Goal: Task Accomplishment & Management: Manage account settings

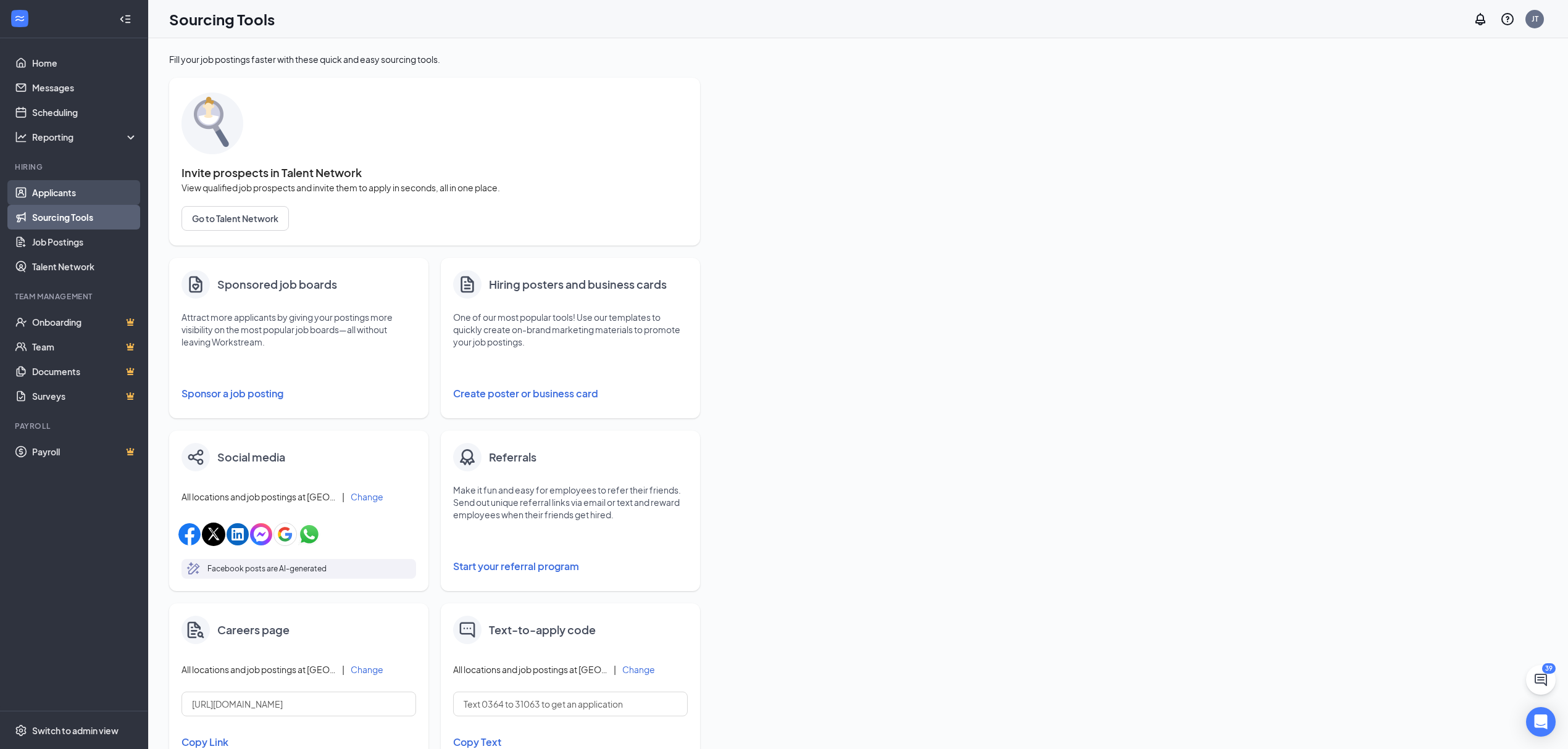
click at [65, 188] on link "Applicants" at bounding box center [85, 192] width 105 height 24
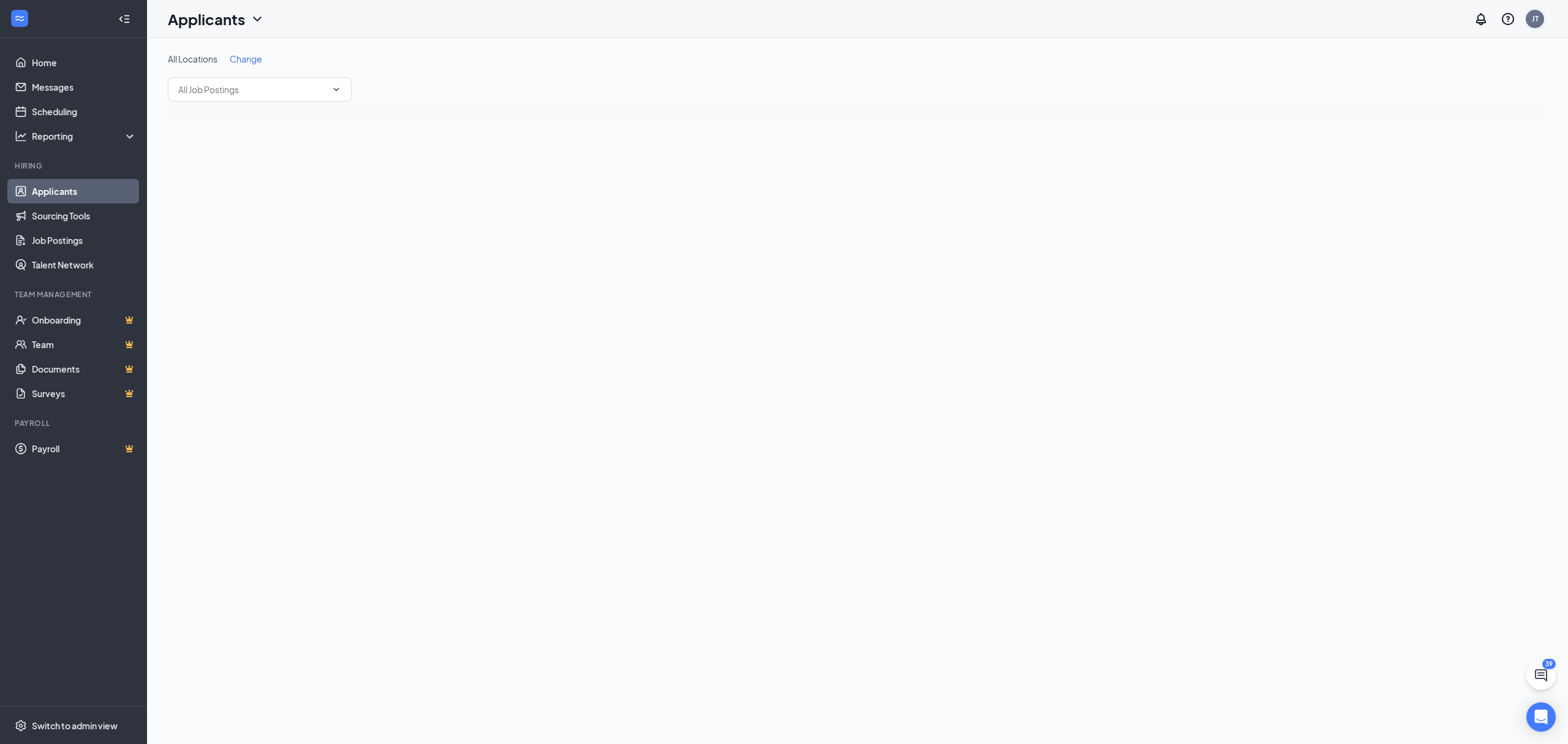
click at [1544, 22] on div "JT" at bounding box center [1534, 19] width 24 height 24
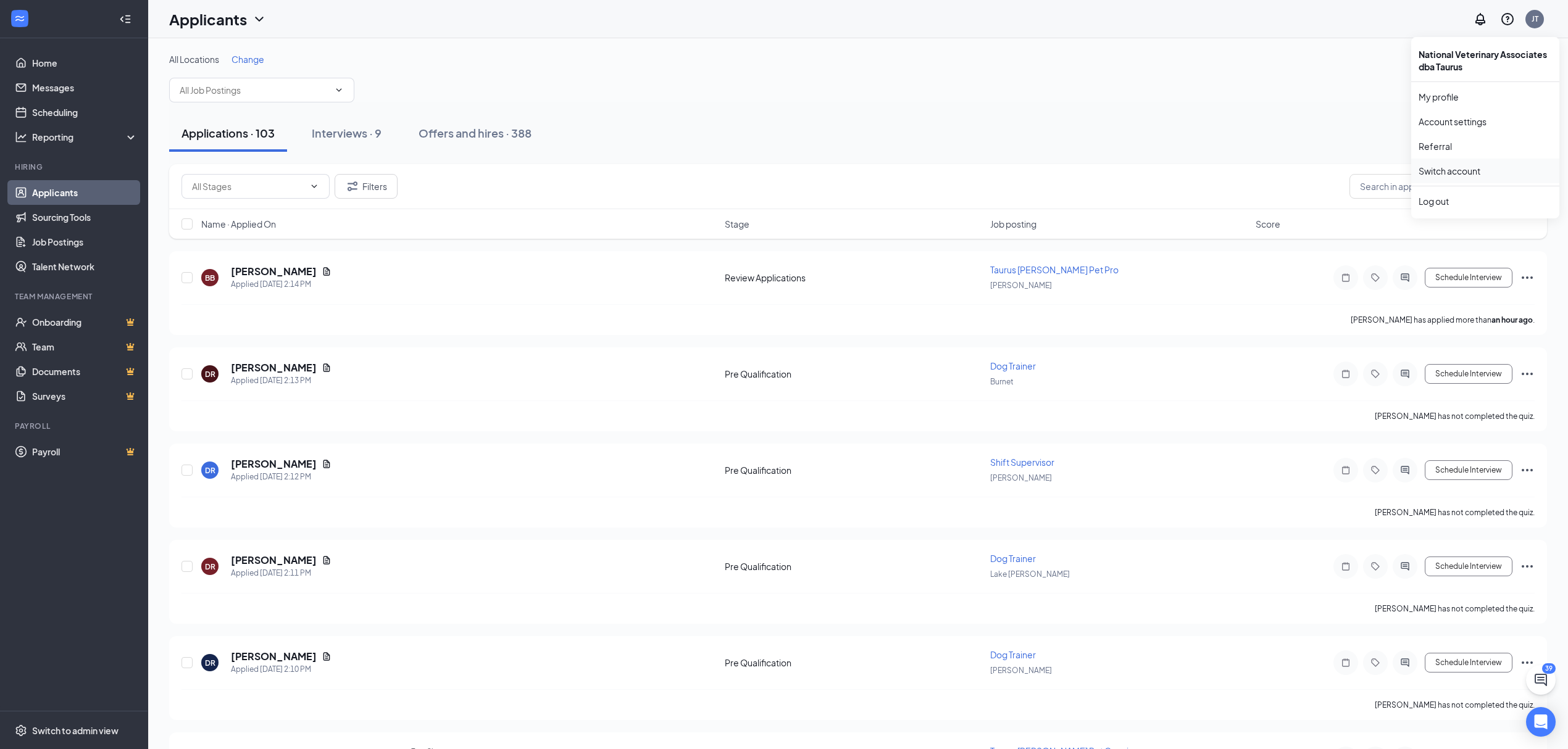
click at [1461, 167] on link "Switch account" at bounding box center [1449, 171] width 62 height 11
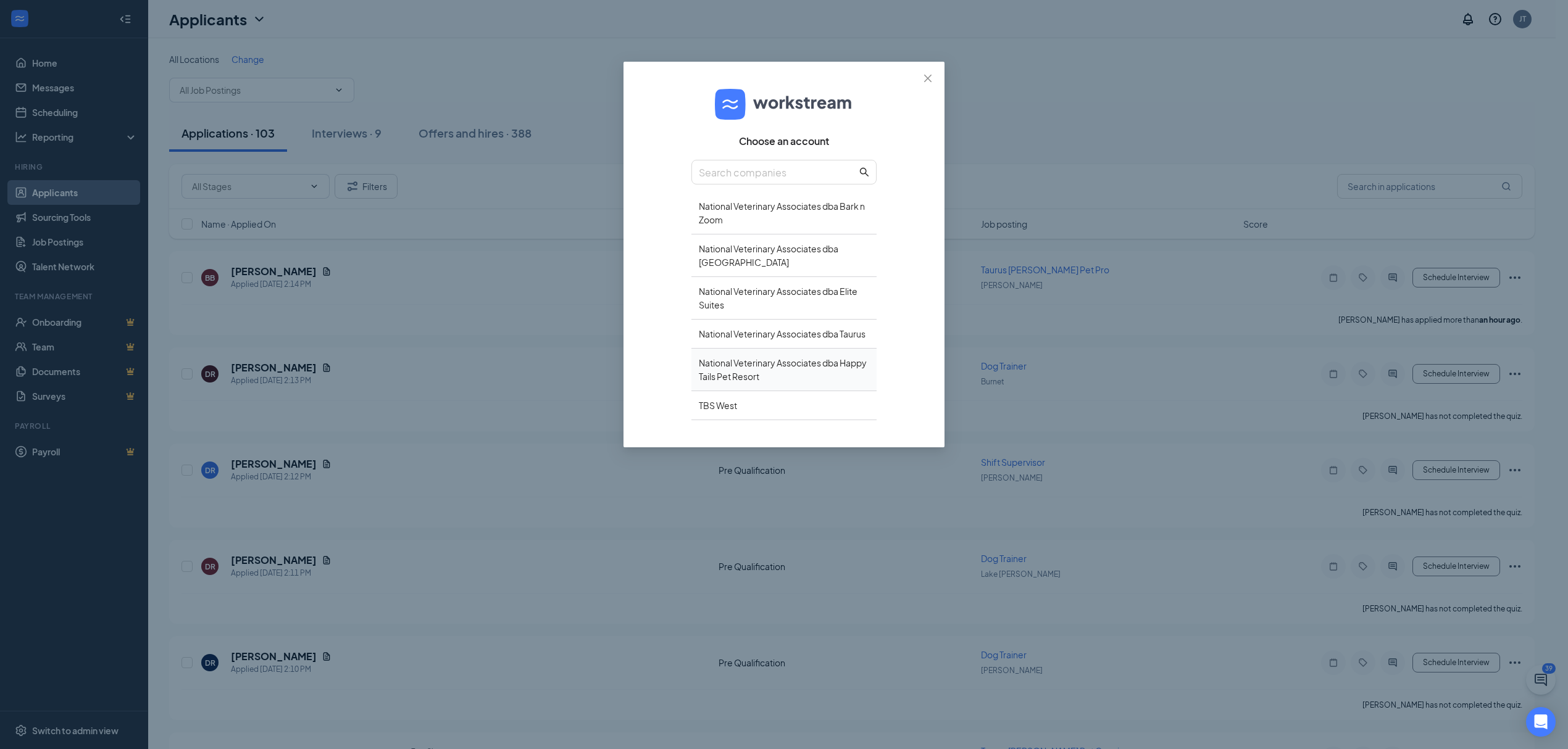
click at [792, 366] on div "National Veterinary Associates dba Happy Tails Pet Resort" at bounding box center [783, 370] width 185 height 43
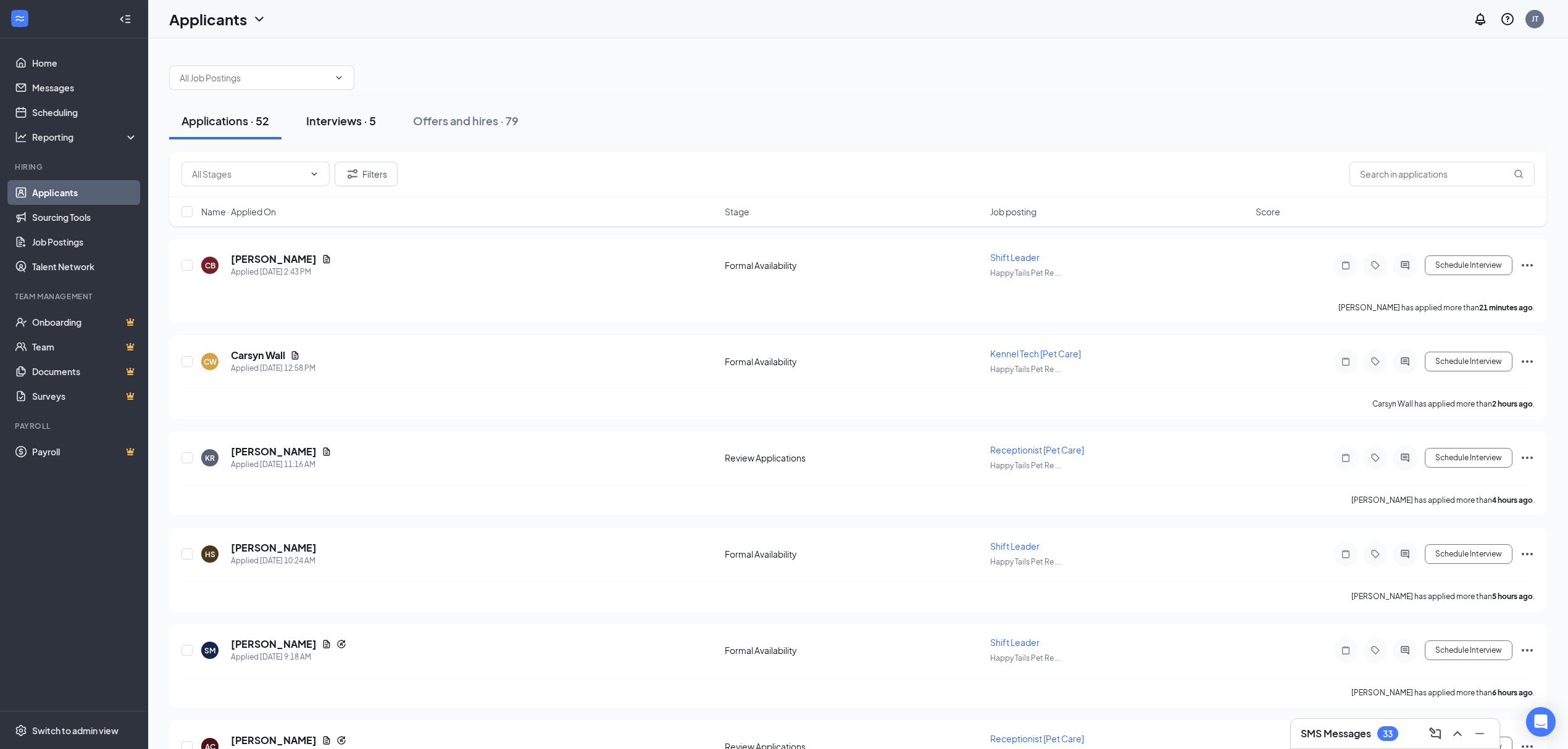
click at [362, 119] on div "Interviews · 5" at bounding box center [341, 120] width 70 height 16
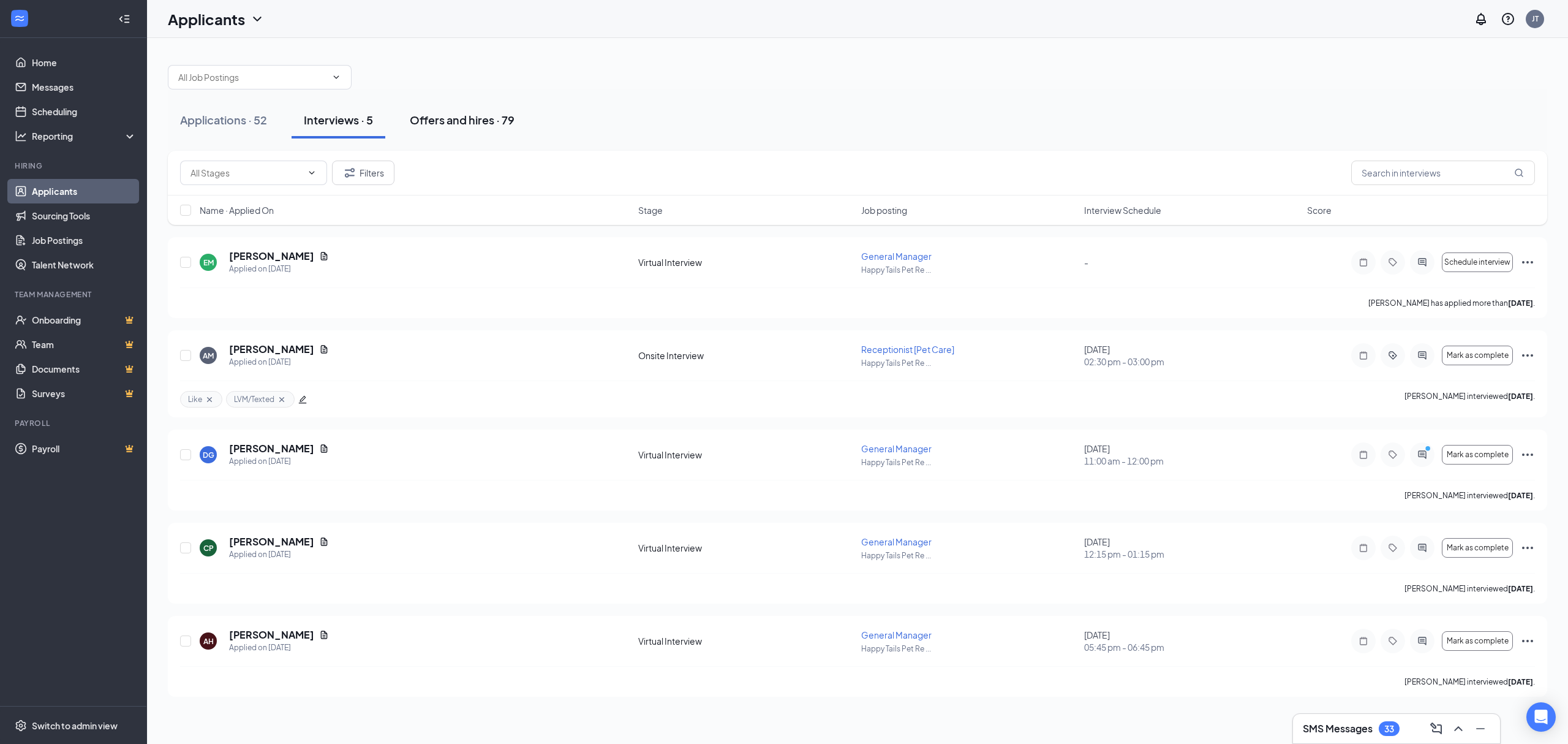
click at [473, 115] on div "Offers and hires · 79" at bounding box center [462, 120] width 105 height 16
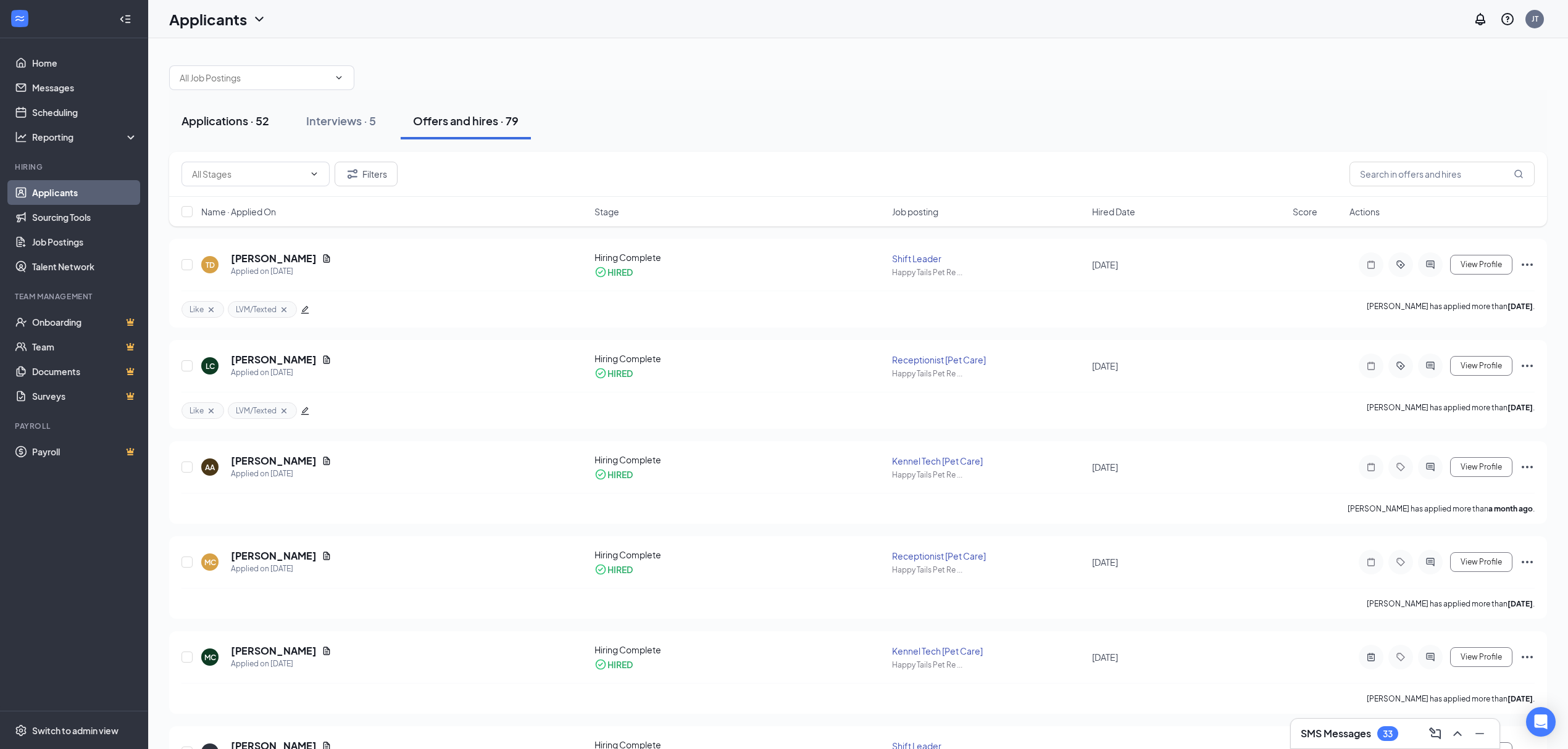
click at [234, 109] on button "Applications · 52" at bounding box center [225, 120] width 112 height 37
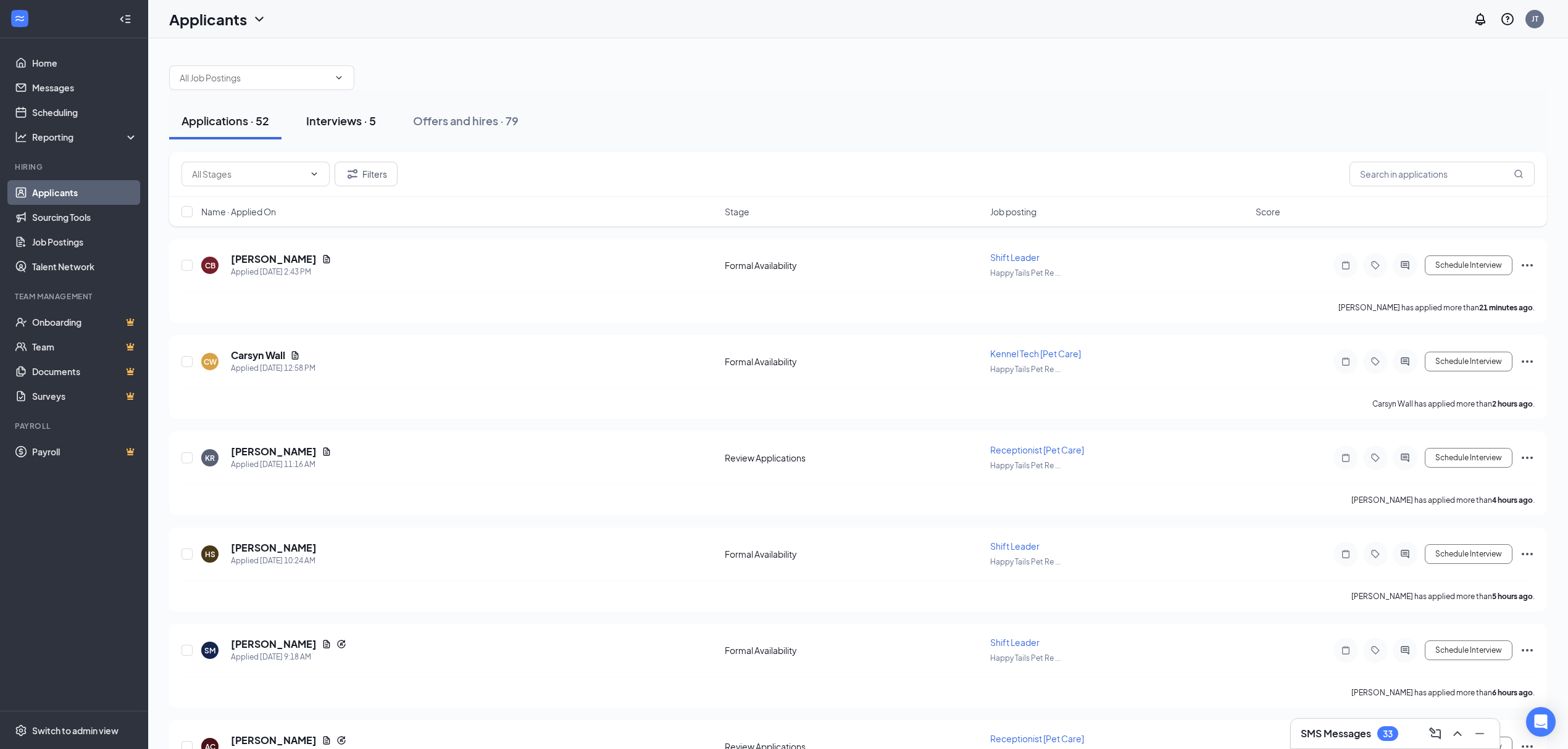
click at [357, 121] on div "Interviews · 5" at bounding box center [341, 120] width 70 height 16
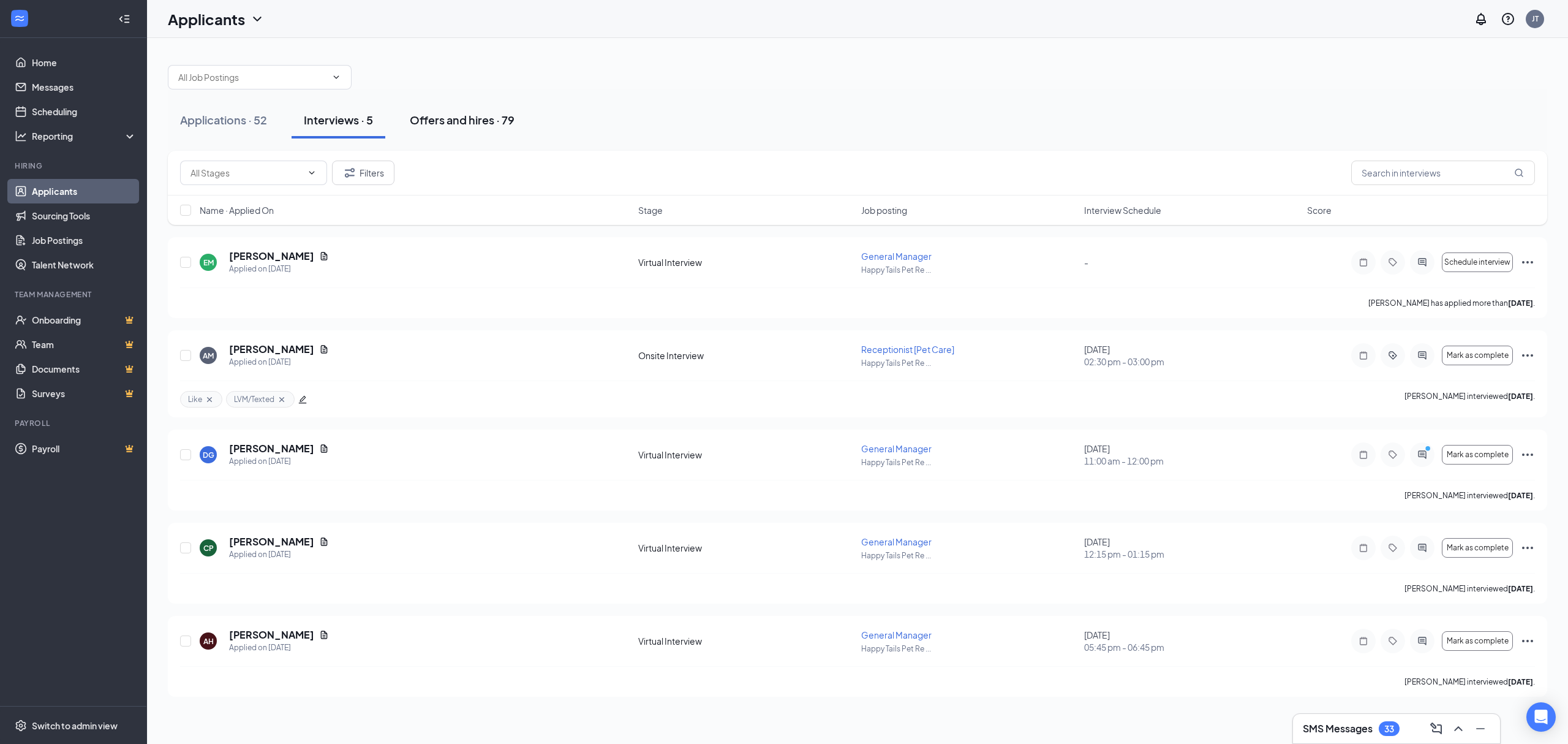
click at [457, 123] on div "Offers and hires · 79" at bounding box center [462, 120] width 105 height 16
